Goal: Transaction & Acquisition: Purchase product/service

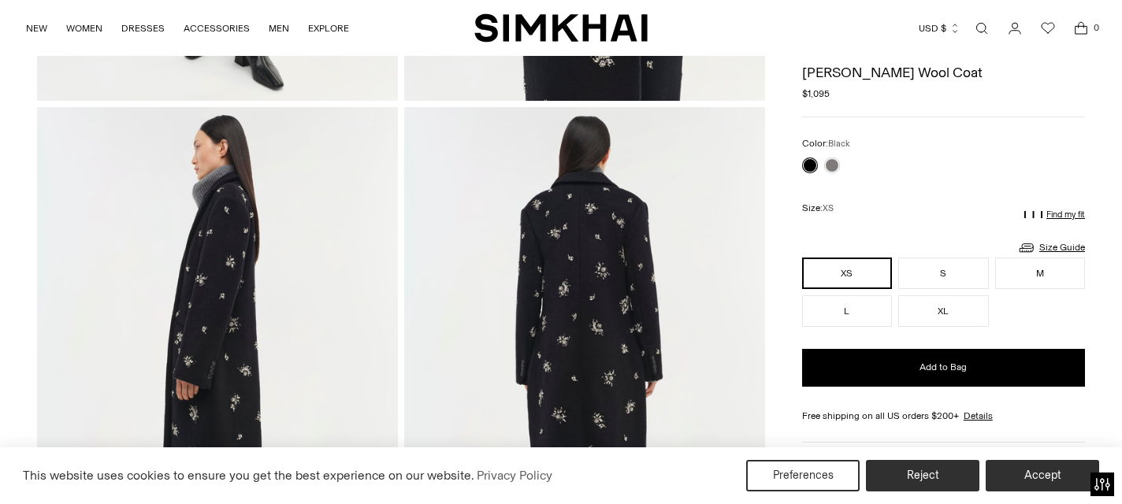
scroll to position [469, 0]
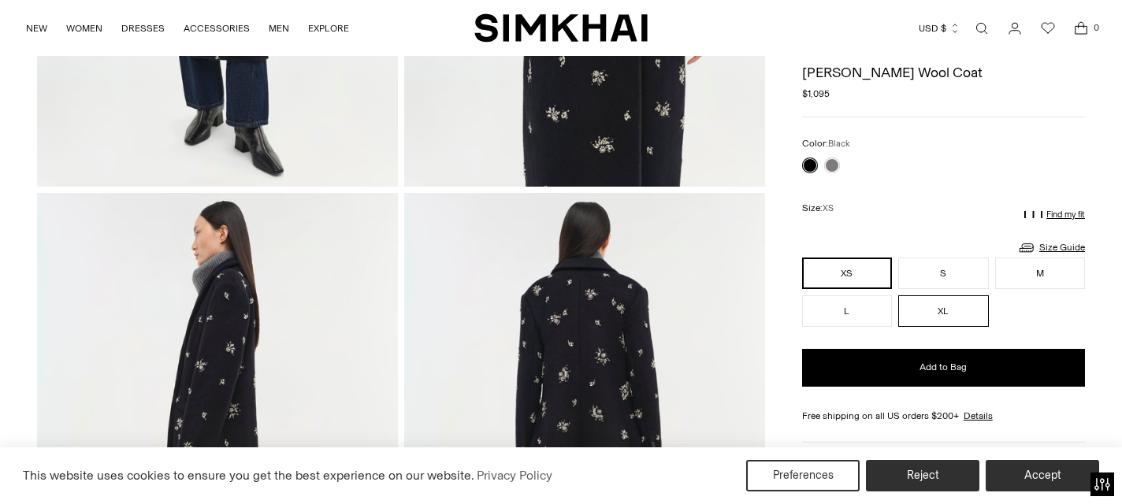
click at [933, 310] on button "XL" at bounding box center [943, 311] width 90 height 32
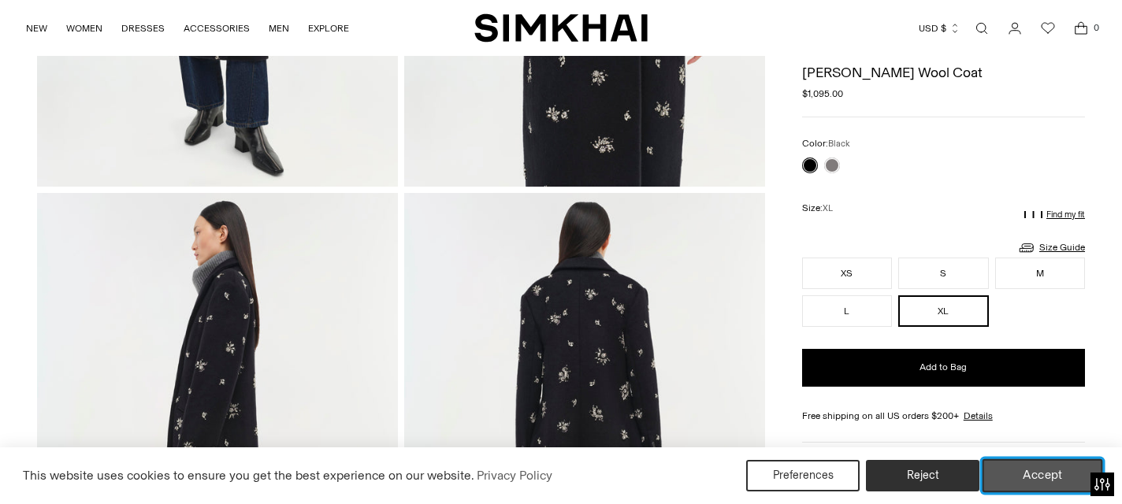
click at [1051, 478] on button "Accept" at bounding box center [1042, 475] width 121 height 33
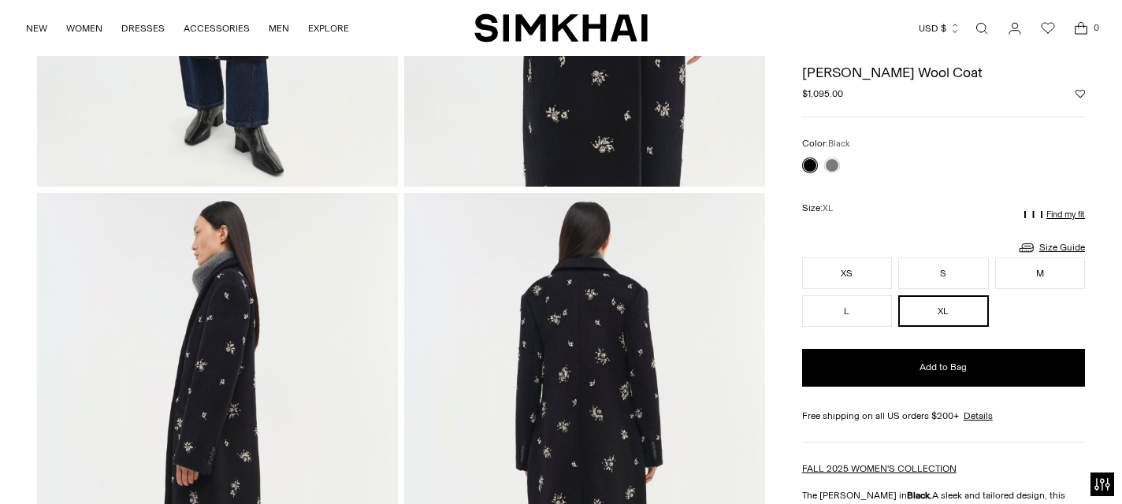
click at [807, 161] on link at bounding box center [810, 166] width 16 height 16
